Goal: Find specific page/section: Find specific page/section

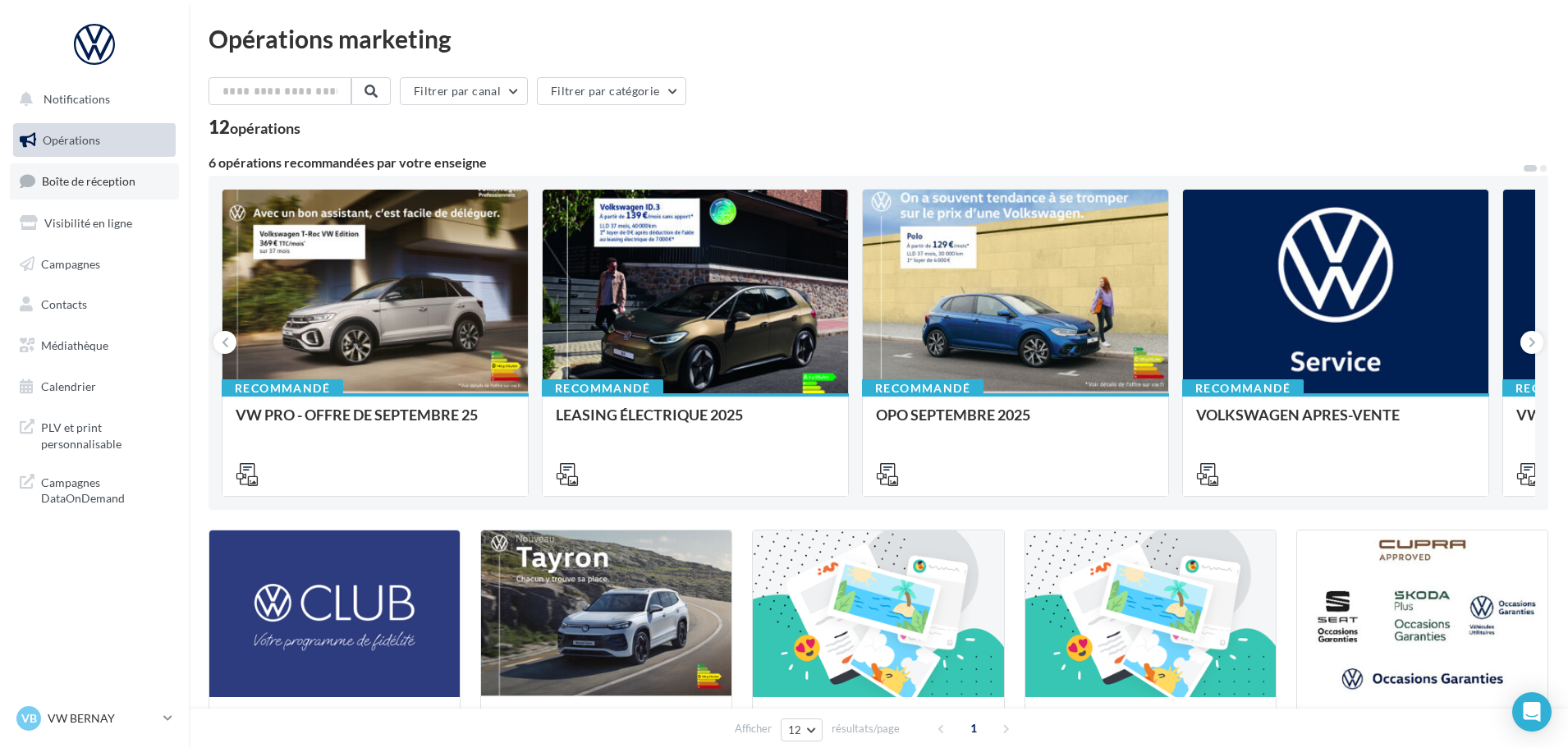
click at [112, 185] on span "Boîte de réception" at bounding box center [89, 181] width 94 height 14
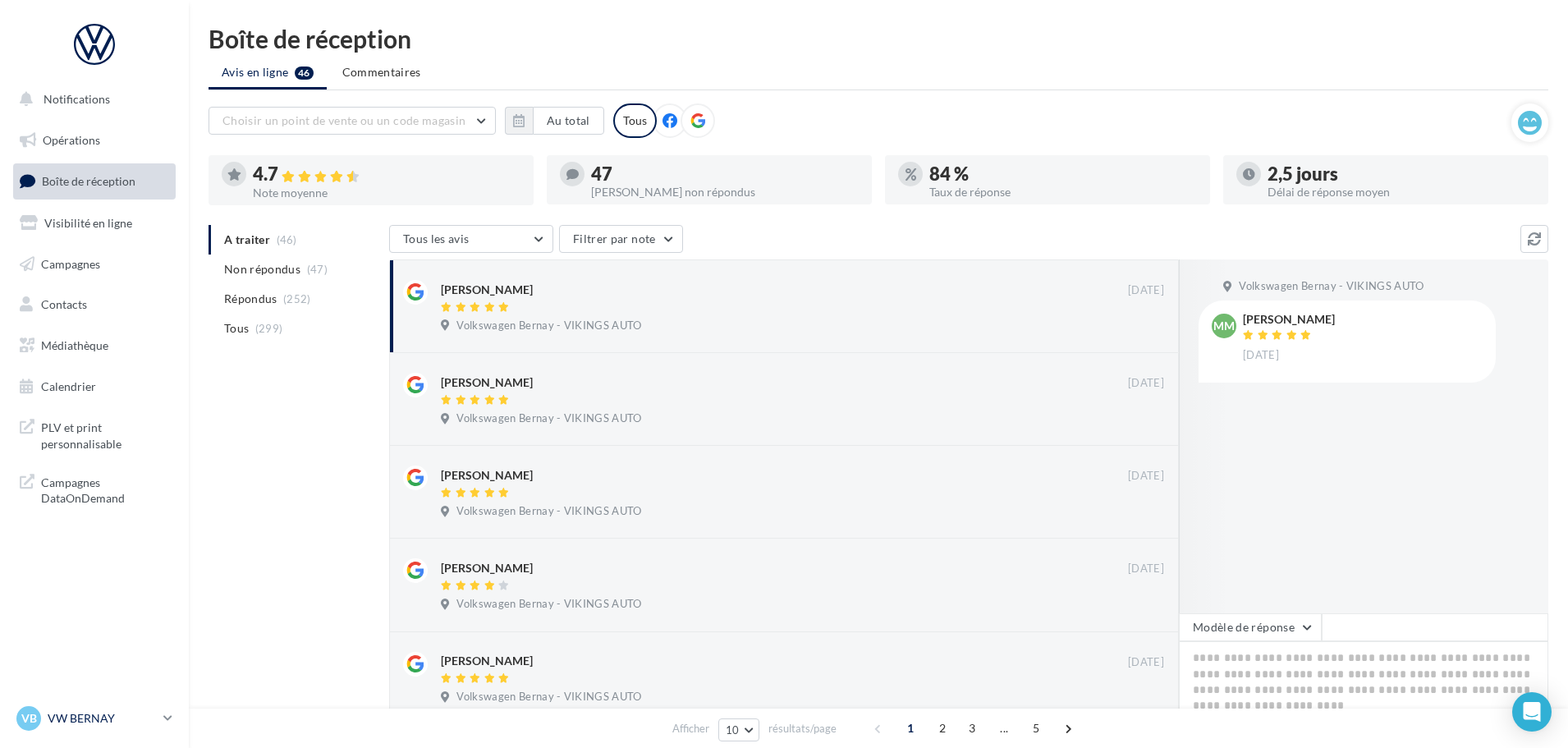
drag, startPoint x: 84, startPoint y: 728, endPoint x: 88, endPoint y: 720, distance: 8.9
click at [85, 728] on div "VB VW BERNAY vw-ber-vau" at bounding box center [86, 718] width 141 height 25
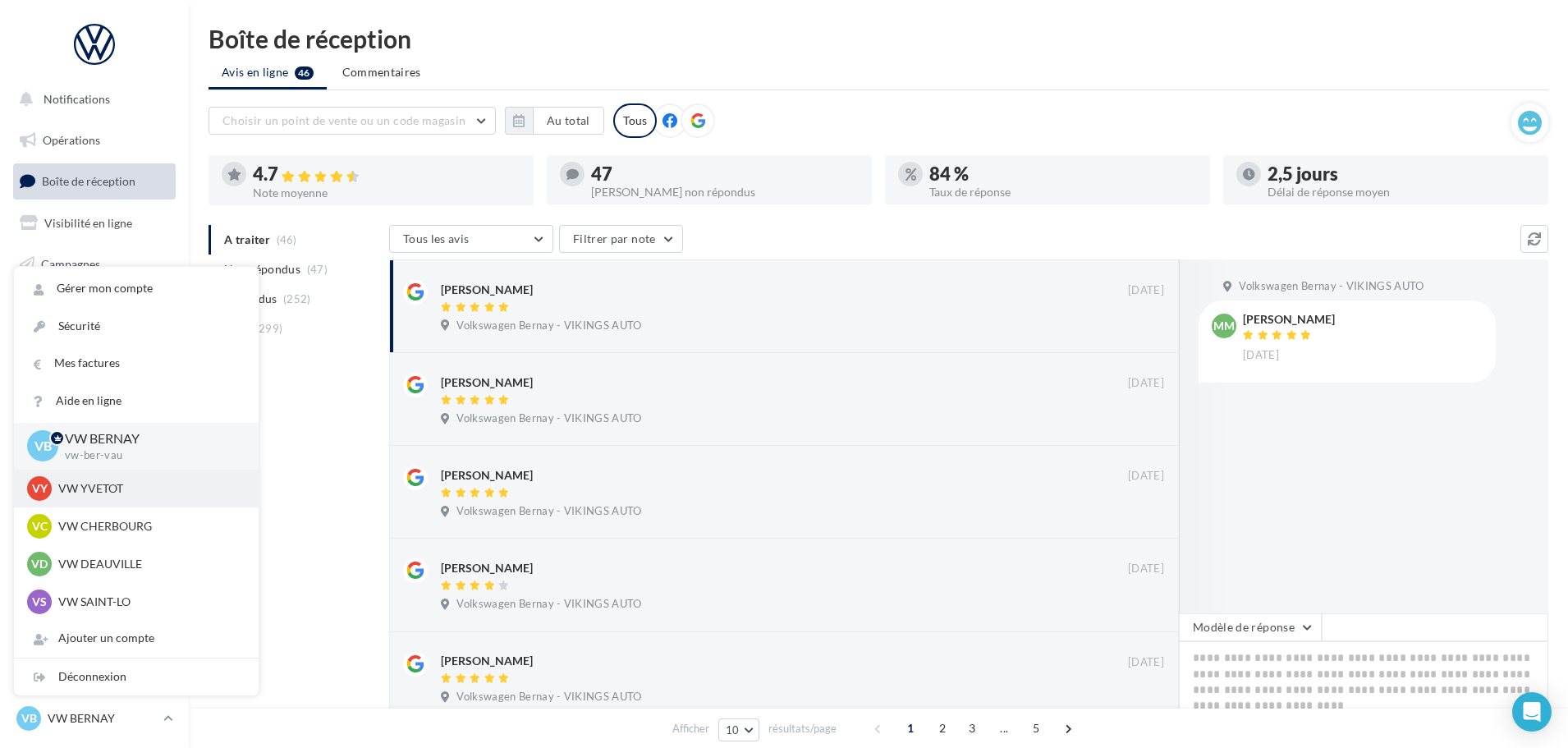
click at [100, 483] on p "VW YVETOT" at bounding box center [149, 489] width 181 height 16
